Goal: Information Seeking & Learning: Learn about a topic

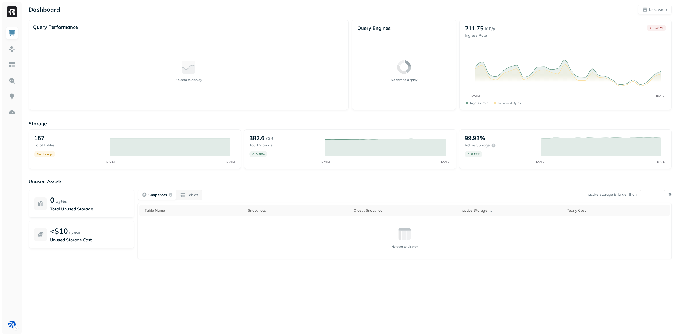
click at [145, 304] on div "Dashboard Last week Query Performance No data to display Query Engines No data …" at bounding box center [350, 168] width 654 height 336
click at [17, 329] on html "Dashboard Last week Query Performance No data to display Query Engines No data …" at bounding box center [338, 168] width 677 height 336
click at [138, 298] on html "Dashboard Last week Query Performance No data to display Query Engines No data …" at bounding box center [338, 168] width 677 height 336
click at [167, 17] on div "Dashboard Last week Query Performance No data to display Query Engines No data …" at bounding box center [350, 147] width 654 height 295
click at [14, 49] on img at bounding box center [11, 49] width 7 height 7
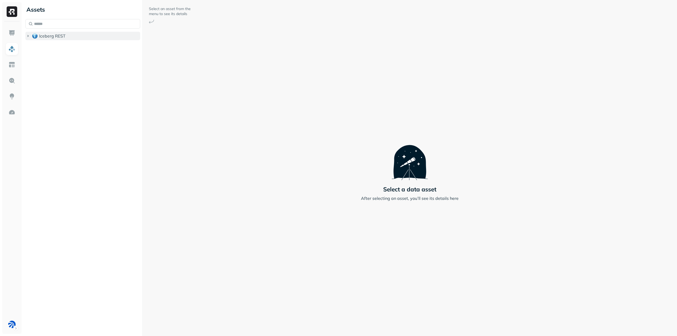
click at [31, 38] on button "Iceberg REST" at bounding box center [82, 36] width 115 height 8
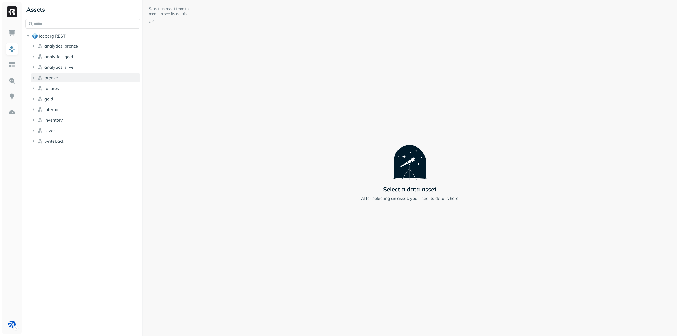
click at [34, 78] on icon "button" at bounding box center [33, 78] width 1 height 2
click at [56, 89] on div "Tables ( 4 )" at bounding box center [53, 87] width 20 height 5
click at [77, 123] on link "current" at bounding box center [91, 119] width 100 height 8
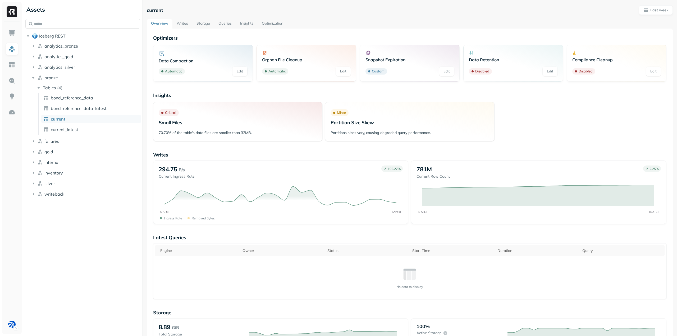
click at [209, 24] on link "Storage" at bounding box center [203, 24] width 22 height 10
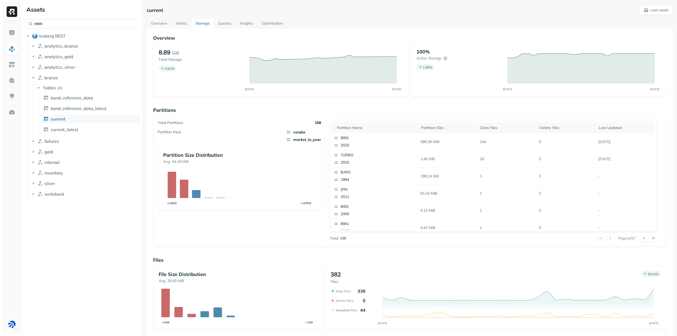
click at [253, 220] on div "Total Partitions 168 Partition Keys vendor market_ts_year Partition Size Distri…" at bounding box center [242, 181] width 168 height 122
click at [217, 218] on div "Total Partitions 168 Partition Keys vendor market_ts_year Partition Size Distri…" at bounding box center [242, 181] width 168 height 122
click at [324, 242] on div "Total Partitions 168 Partition Keys vendor market_ts_year Partition Size Distri…" at bounding box center [242, 181] width 168 height 122
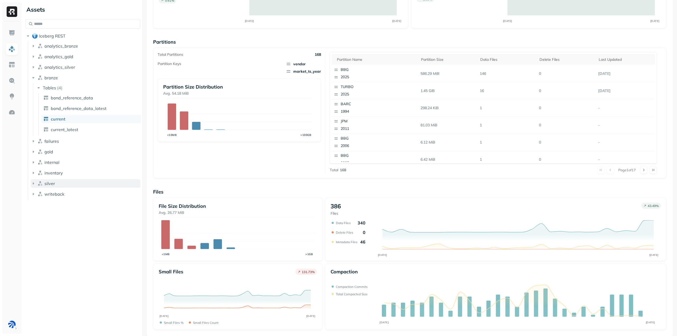
click at [33, 185] on icon "button" at bounding box center [33, 183] width 5 height 5
click at [38, 194] on icon "button" at bounding box center [38, 193] width 5 height 5
click at [55, 226] on span "current" at bounding box center [58, 224] width 14 height 5
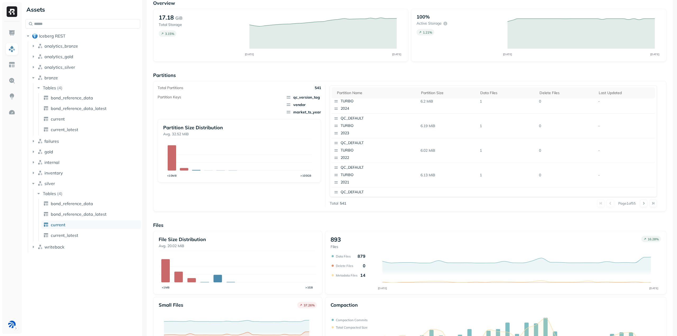
scroll to position [68, 0]
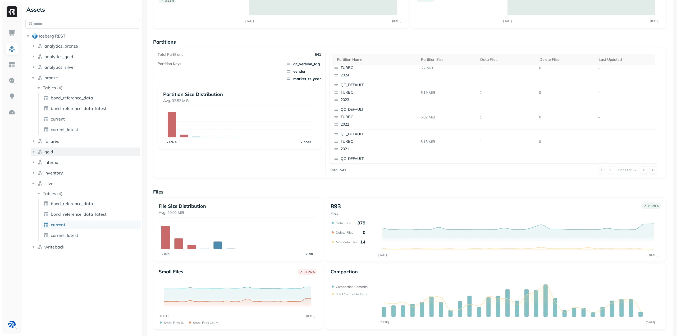
click at [33, 153] on icon "button" at bounding box center [33, 152] width 1 height 2
click at [37, 162] on icon "button" at bounding box center [38, 161] width 5 height 5
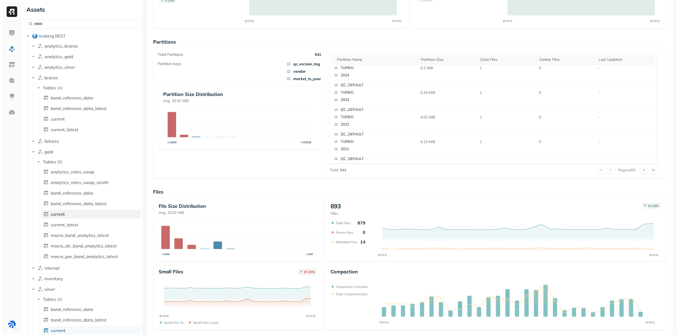
click at [64, 216] on span "current" at bounding box center [58, 214] width 14 height 5
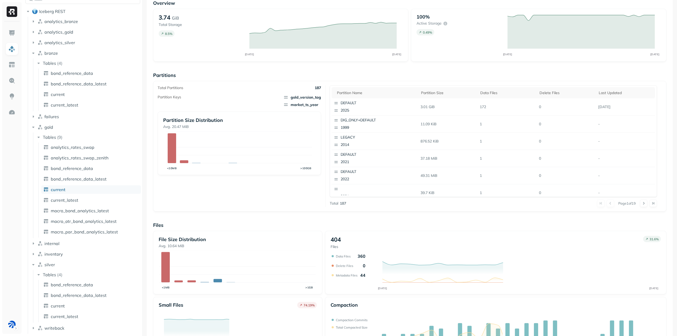
scroll to position [68, 0]
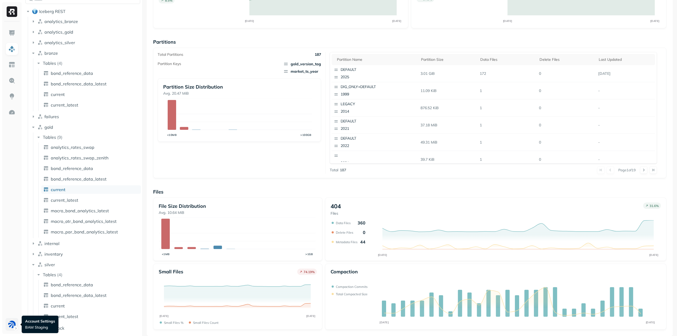
click at [13, 324] on html "Assets Iceberg REST analytics_bronze analytics_gold analytics_silver bronze Tab…" at bounding box center [338, 168] width 677 height 336
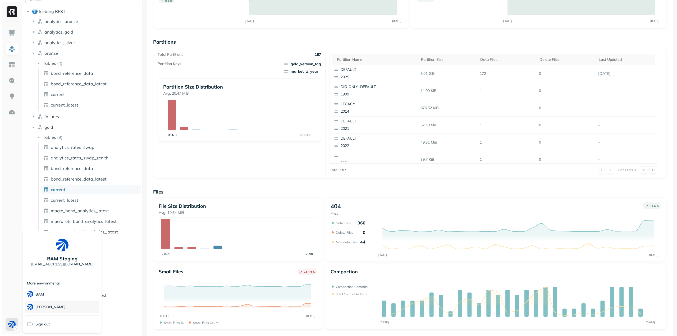
click at [40, 306] on p "[PERSON_NAME]" at bounding box center [50, 307] width 30 height 5
